Goal: Contribute content: Add original content to the website for others to see

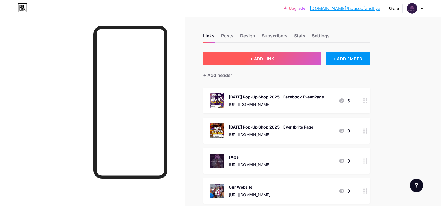
click at [274, 57] on span "+ ADD LINK" at bounding box center [262, 58] width 24 height 5
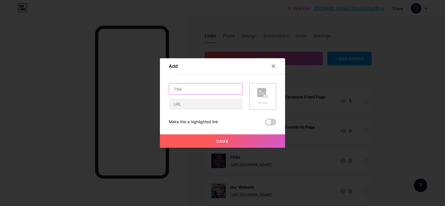
click at [190, 88] on input "text" at bounding box center [205, 88] width 73 height 11
drag, startPoint x: 214, startPoint y: 88, endPoint x: 202, endPoint y: 89, distance: 11.7
click at [202, 89] on input "October Stall Details" at bounding box center [205, 88] width 73 height 11
type input "October Stall Details"
click at [263, 99] on div "Picture" at bounding box center [262, 96] width 11 height 17
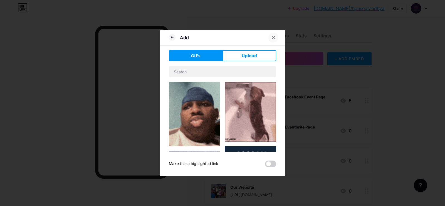
click at [276, 36] on div at bounding box center [274, 38] width 10 height 10
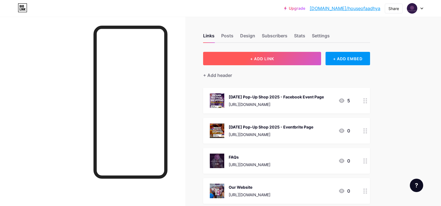
click at [269, 59] on span "+ ADD LINK" at bounding box center [262, 58] width 24 height 5
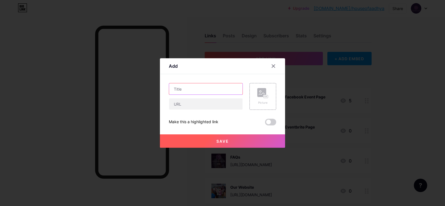
click at [189, 92] on input "text" at bounding box center [205, 88] width 73 height 11
type input "October Stall Details"
paste input "[URL][DOMAIN_NAME]"
type input "[URL][DOMAIN_NAME]"
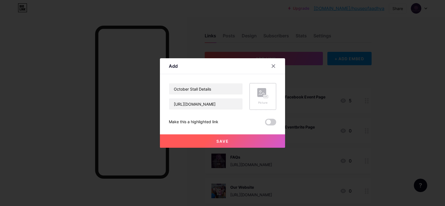
click at [262, 97] on rect at bounding box center [261, 92] width 9 height 9
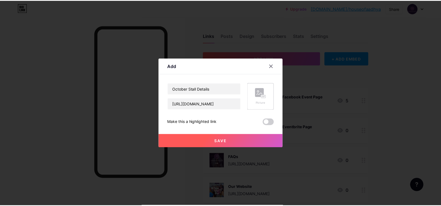
scroll to position [0, 0]
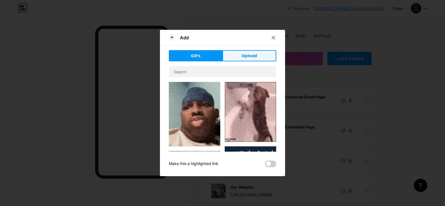
click at [248, 56] on span "Upload" at bounding box center [249, 56] width 15 height 6
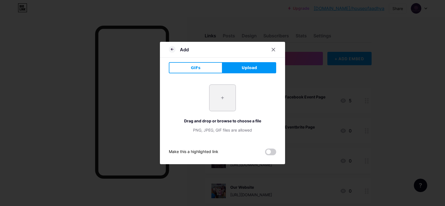
click at [223, 96] on input "file" at bounding box center [223, 98] width 26 height 26
type input "C:\fakepath\$25 SALE SEQUIN & PARTY SAREE.png"
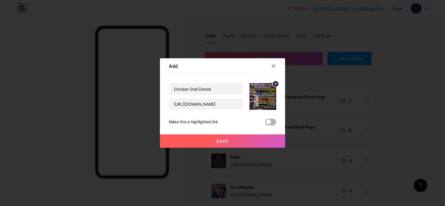
click at [274, 119] on span at bounding box center [270, 122] width 11 height 7
click at [265, 123] on input "checkbox" at bounding box center [265, 123] width 0 height 0
click at [248, 138] on button "Save" at bounding box center [222, 140] width 125 height 13
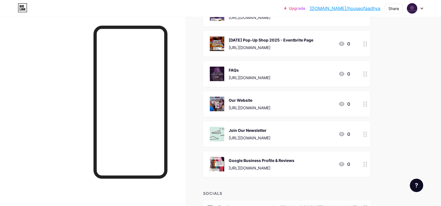
scroll to position [28, 0]
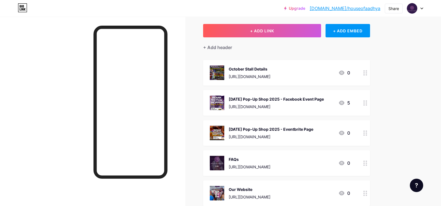
click at [270, 71] on div "October Stall Details" at bounding box center [250, 69] width 42 height 6
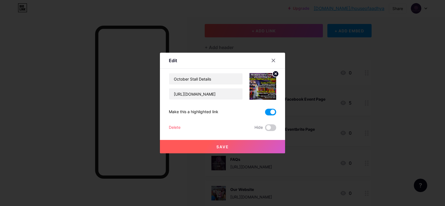
click at [276, 73] on icon at bounding box center [276, 74] width 2 height 2
click at [267, 84] on icon at bounding box center [262, 83] width 11 height 10
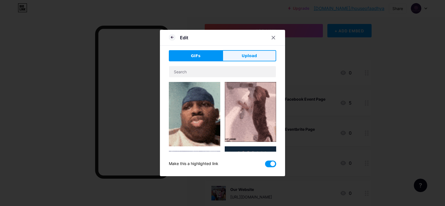
click at [257, 55] on button "Upload" at bounding box center [250, 55] width 54 height 11
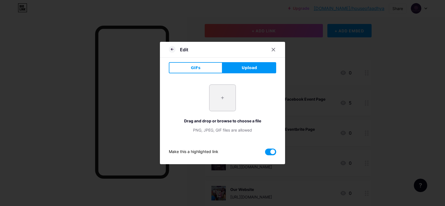
click at [222, 94] on input "file" at bounding box center [223, 98] width 26 height 26
type input "C:\fakepath\Untitled design (10).png"
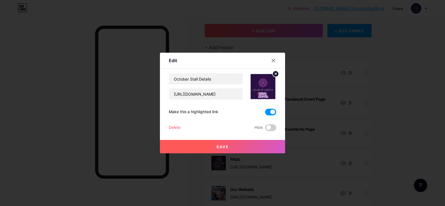
click at [231, 151] on button "Save" at bounding box center [222, 146] width 125 height 13
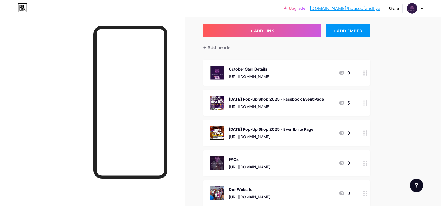
click at [257, 69] on div "October Stall Details" at bounding box center [250, 69] width 42 height 6
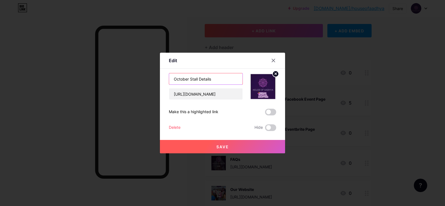
click at [198, 78] on input "October Stall Details" at bounding box center [205, 78] width 73 height 11
click at [218, 79] on input "October Stall Details" at bounding box center [205, 78] width 73 height 11
type input "October Stall Dates"
click at [272, 111] on span at bounding box center [270, 112] width 11 height 7
click at [265, 113] on input "checkbox" at bounding box center [265, 113] width 0 height 0
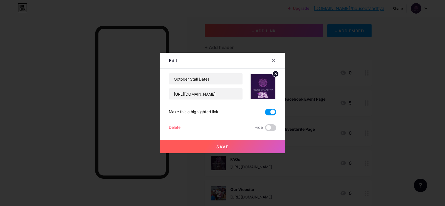
click at [253, 142] on button "Save" at bounding box center [222, 146] width 125 height 13
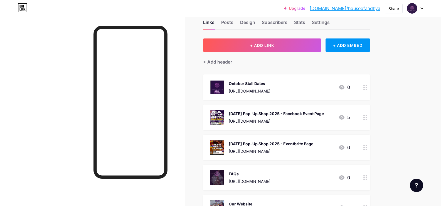
scroll to position [0, 0]
